Goal: Transaction & Acquisition: Purchase product/service

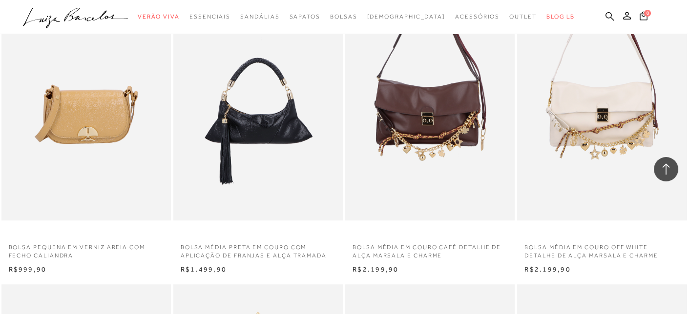
scroll to position [1221, 0]
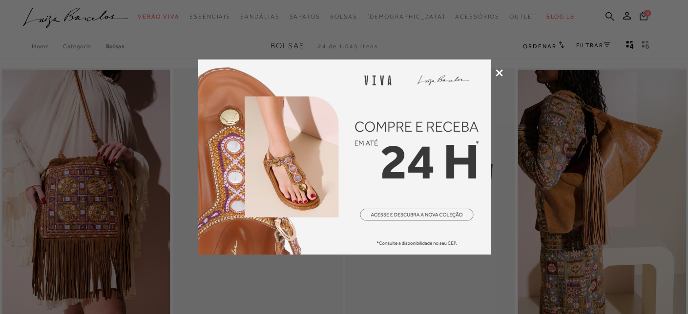
click at [498, 72] on icon at bounding box center [499, 72] width 7 height 7
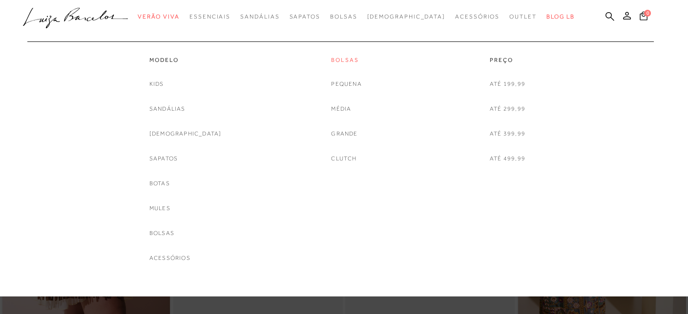
click at [348, 58] on link "Bolsas" at bounding box center [346, 60] width 30 height 8
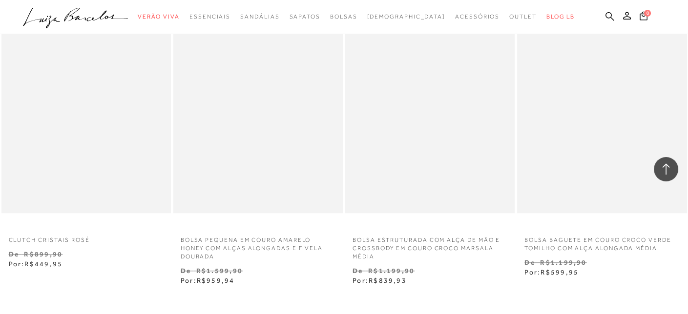
scroll to position [1953, 0]
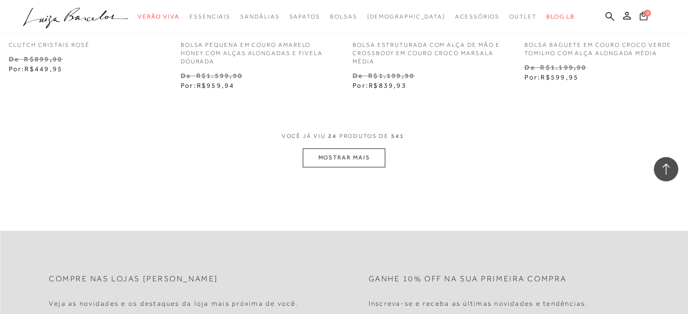
click at [348, 160] on button "MOSTRAR MAIS" at bounding box center [344, 157] width 82 height 19
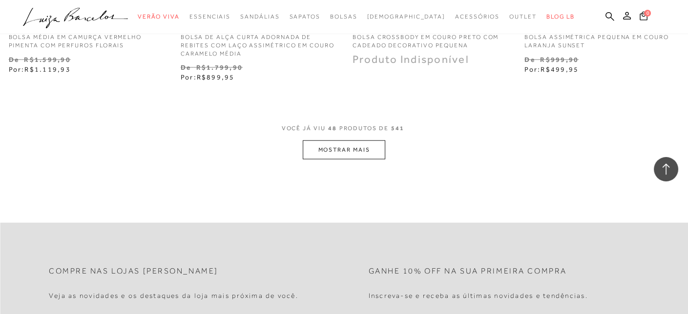
scroll to position [3964, 0]
click at [348, 151] on button "MOSTRAR MAIS" at bounding box center [344, 149] width 82 height 19
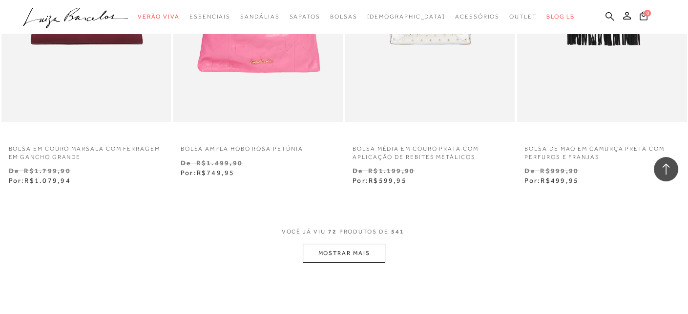
scroll to position [5917, 0]
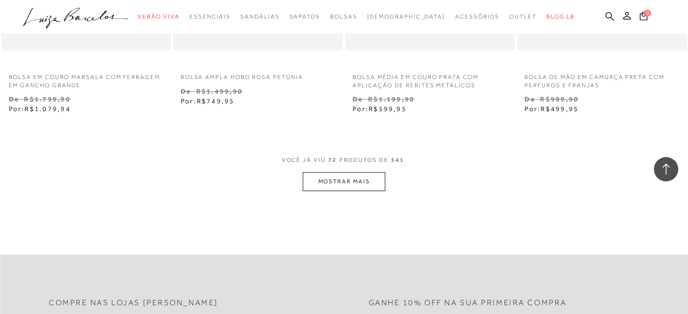
click at [351, 180] on button "MOSTRAR MAIS" at bounding box center [344, 181] width 82 height 19
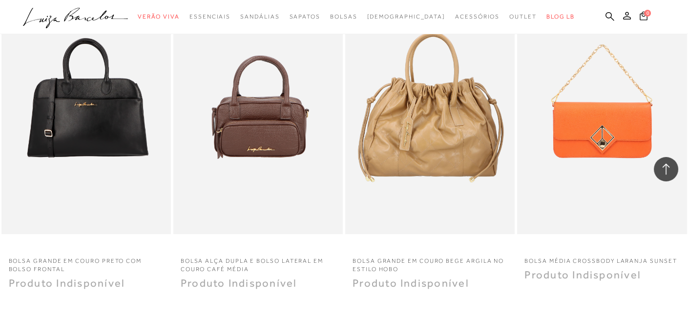
scroll to position [7968, 0]
